Goal: Task Accomplishment & Management: Manage account settings

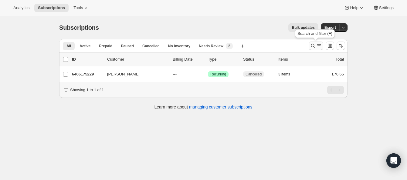
click at [313, 43] on icon "Search and filter results" at bounding box center [313, 46] width 6 height 6
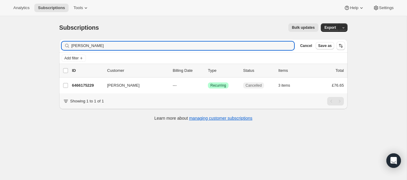
drag, startPoint x: 122, startPoint y: 48, endPoint x: 43, endPoint y: 42, distance: 78.6
click at [43, 42] on div "Subscriptions. This page is ready Subscriptions Bulk updates More actions Bulk …" at bounding box center [203, 106] width 407 height 180
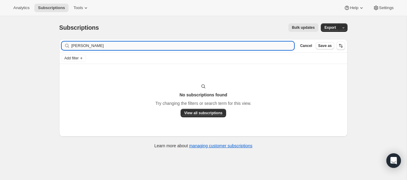
click at [88, 46] on input "laura cuming" at bounding box center [182, 46] width 223 height 9
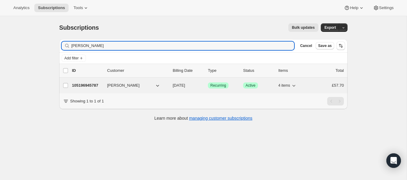
type input "laura cumming"
click at [97, 83] on p "105196945787" at bounding box center [87, 86] width 30 height 6
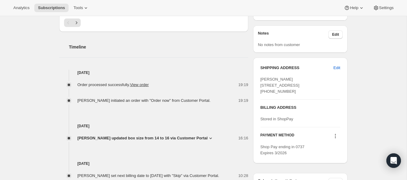
scroll to position [209, 0]
drag, startPoint x: 311, startPoint y: 90, endPoint x: 290, endPoint y: 91, distance: 21.6
click at [290, 91] on div "Laura Cumming 2/1 22 mardale crescent edinburgh SCT, EH10 5AG United Kingdom +4…" at bounding box center [301, 85] width 80 height 18
copy span "EH10 5AG"
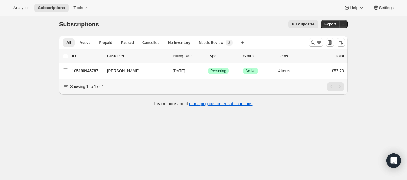
scroll to position [1, 0]
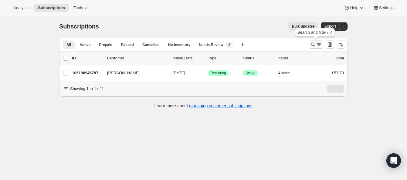
click at [311, 43] on icon "Search and filter results" at bounding box center [313, 45] width 6 height 6
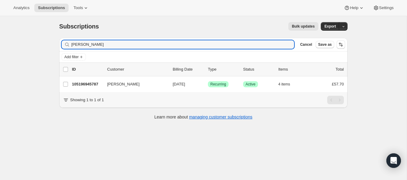
drag, startPoint x: 97, startPoint y: 45, endPoint x: 53, endPoint y: 43, distance: 44.1
click at [53, 43] on div "Subscriptions. This page is ready Subscriptions Bulk updates More actions Bulk …" at bounding box center [203, 70] width 303 height 111
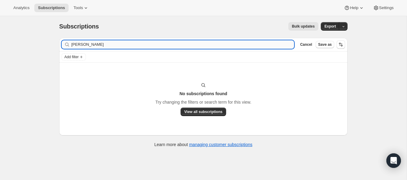
click at [79, 45] on input "gema earrey" at bounding box center [182, 44] width 223 height 9
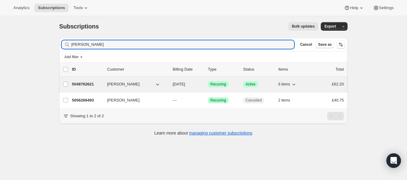
type input "[PERSON_NAME]"
click at [98, 82] on p "5048762621" at bounding box center [87, 84] width 30 height 6
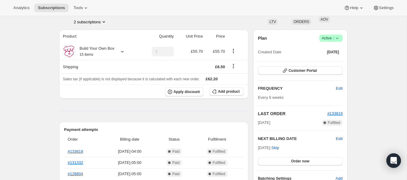
scroll to position [42, 0]
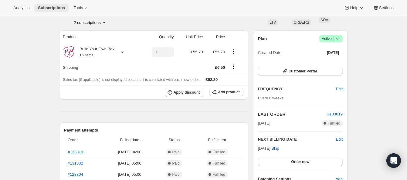
click at [59, 8] on span "Subscriptions" at bounding box center [51, 7] width 27 height 5
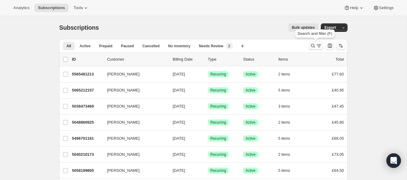
click at [312, 43] on icon "Search and filter results" at bounding box center [313, 46] width 6 height 6
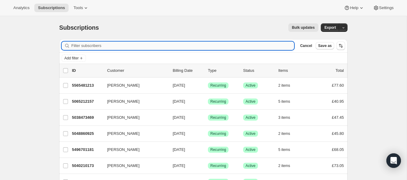
drag, startPoint x: 186, startPoint y: 47, endPoint x: 166, endPoint y: 45, distance: 19.9
click at [166, 45] on input "Filter subscribers" at bounding box center [182, 46] width 223 height 9
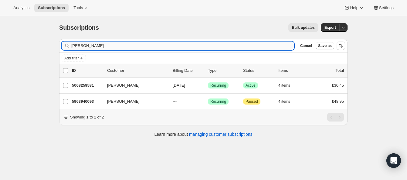
type input "lydia mills"
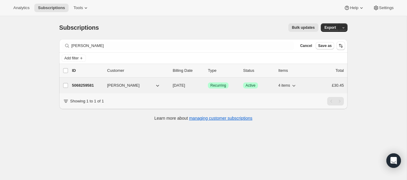
click at [93, 84] on p "5068259581" at bounding box center [87, 86] width 30 height 6
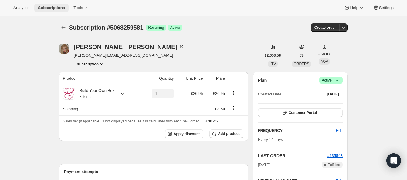
click at [60, 7] on span "Subscriptions" at bounding box center [51, 7] width 27 height 5
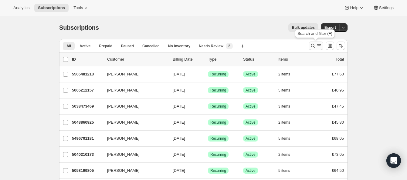
click at [313, 44] on icon "Search and filter results" at bounding box center [313, 46] width 6 height 6
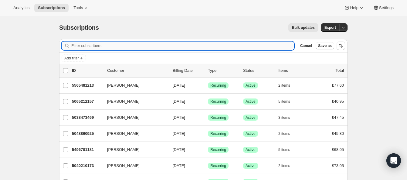
click at [147, 46] on input "Filter subscribers" at bounding box center [182, 46] width 223 height 9
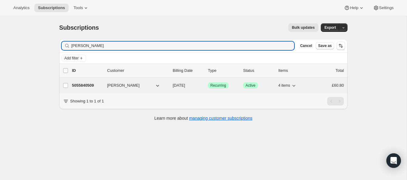
type input "Tracy Clarke-Higgins"
click at [93, 84] on p "5055840509" at bounding box center [87, 86] width 30 height 6
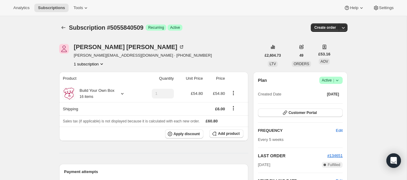
click at [328, 79] on span "Active |" at bounding box center [331, 80] width 19 height 6
click at [327, 101] on span "Cancel subscription" at bounding box center [329, 103] width 34 height 5
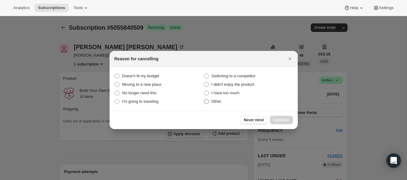
click at [207, 102] on span ":ruo:" at bounding box center [206, 101] width 5 height 5
click at [204, 100] on input "Other" at bounding box center [204, 99] width 0 height 0
radio input "true"
click at [286, 118] on span "Continue" at bounding box center [282, 120] width 16 height 5
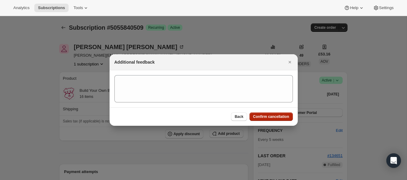
click at [287, 116] on span "Confirm cancellation" at bounding box center [271, 116] width 36 height 5
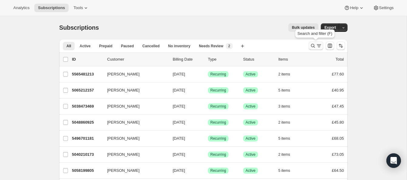
click at [312, 44] on icon "Search and filter results" at bounding box center [313, 46] width 6 height 6
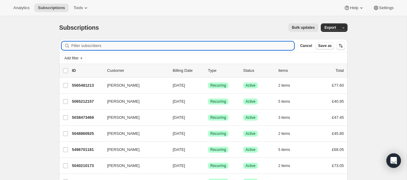
drag, startPoint x: 189, startPoint y: 47, endPoint x: 114, endPoint y: 42, distance: 75.5
click at [114, 42] on input "Filter subscribers" at bounding box center [182, 46] width 223 height 9
click at [115, 45] on input "Filter subscribers" at bounding box center [182, 46] width 223 height 9
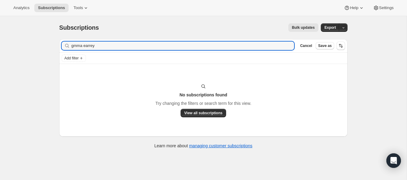
scroll to position [1, 0]
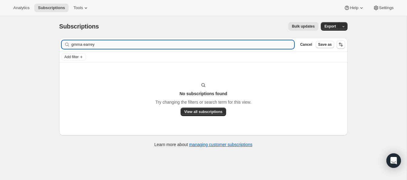
click at [73, 45] on input "gmma earrey" at bounding box center [182, 44] width 223 height 9
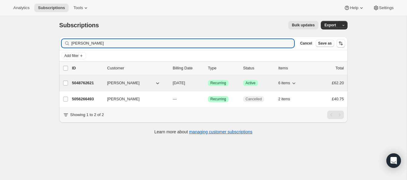
type input "[PERSON_NAME]"
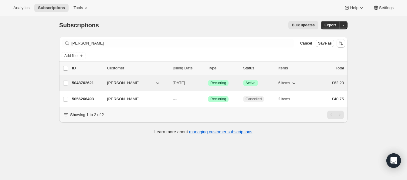
click at [88, 82] on p "5048762621" at bounding box center [87, 83] width 30 height 6
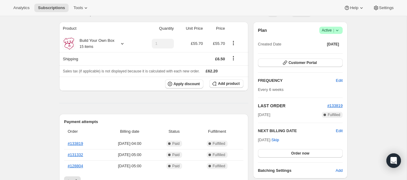
scroll to position [50, 0]
click at [339, 129] on span "Edit" at bounding box center [339, 131] width 7 height 6
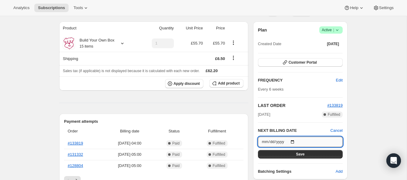
click at [294, 141] on input "[DATE]" at bounding box center [300, 142] width 85 height 10
type input "[DATE]"
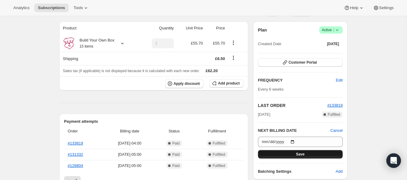
click at [302, 152] on span "Save" at bounding box center [300, 154] width 9 height 5
